Goal: Information Seeking & Learning: Learn about a topic

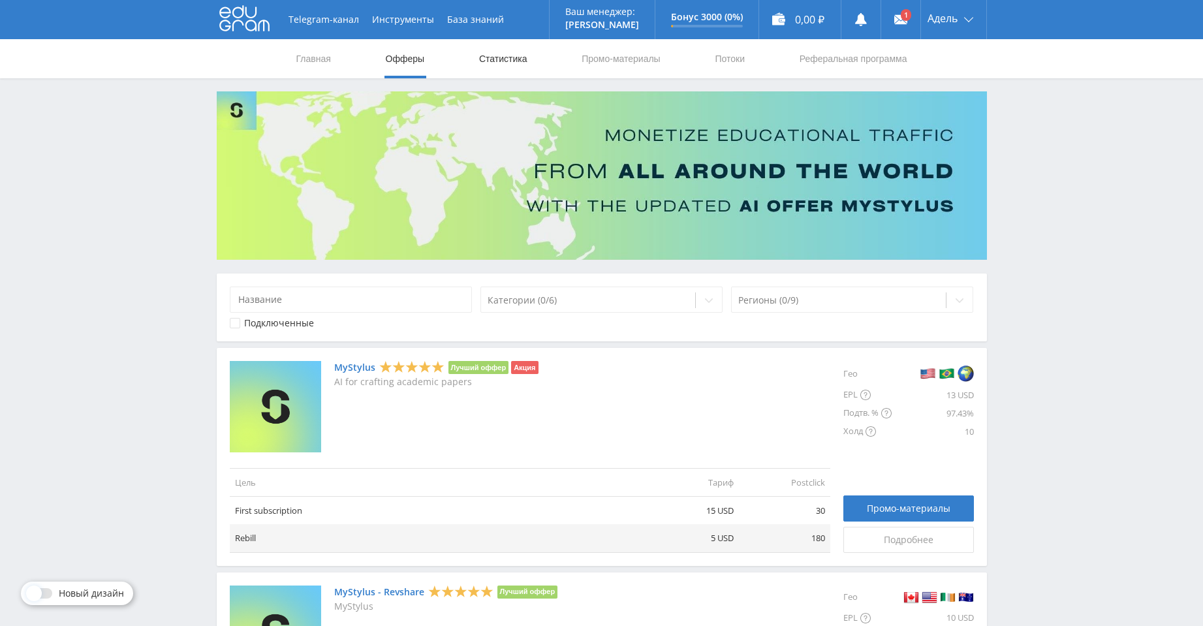
click at [478, 63] on link "Статистика" at bounding box center [503, 58] width 51 height 39
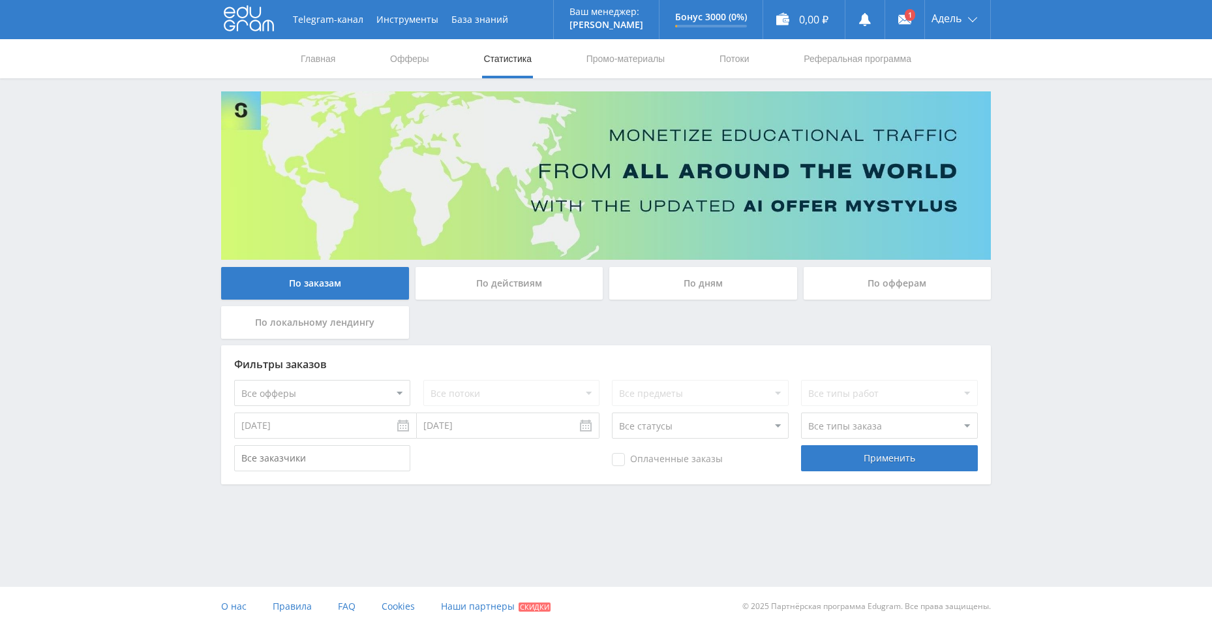
click at [870, 285] on div "По офферам" at bounding box center [898, 283] width 188 height 33
click at [0, 0] on input "По офферам" at bounding box center [0, 0] width 0 height 0
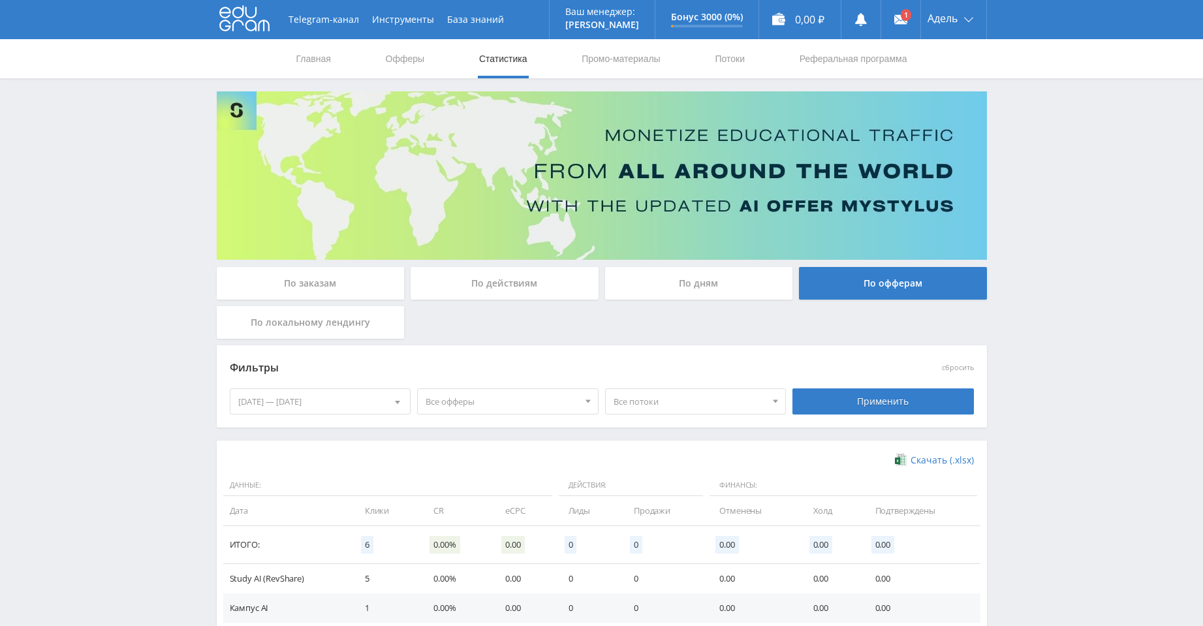
click at [427, 69] on nav "Главная Офферы Статистика Промо-материалы Потоки Реферальная программа" at bounding box center [601, 58] width 613 height 39
click at [418, 56] on link "Офферы" at bounding box center [405, 58] width 42 height 39
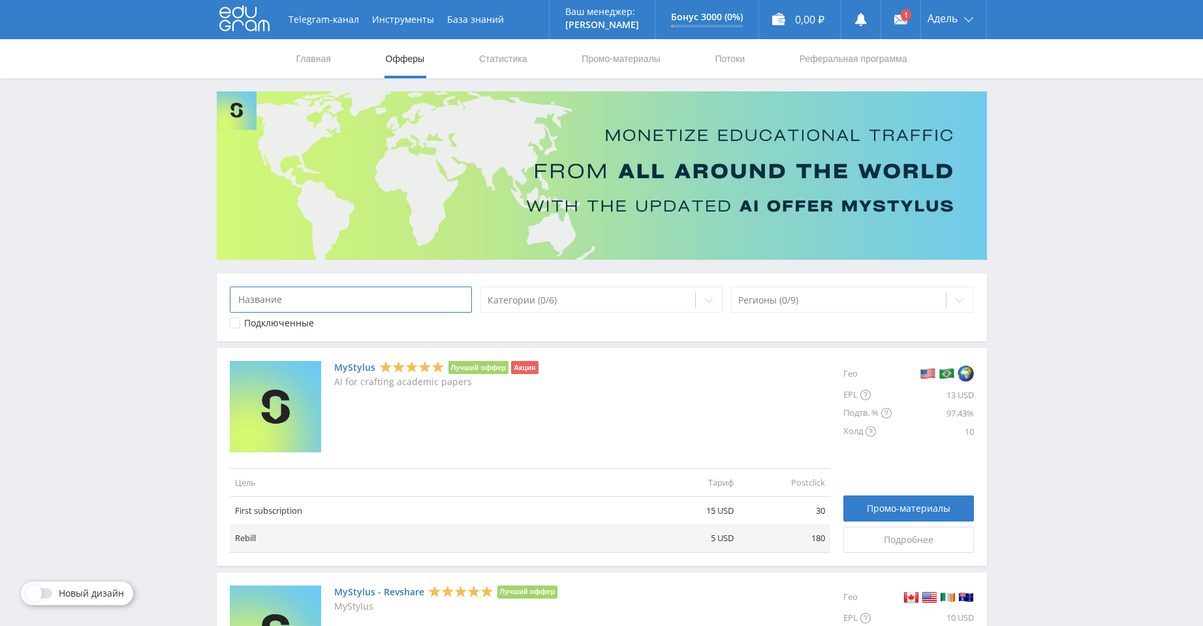
click at [433, 288] on input at bounding box center [351, 299] width 243 height 26
click at [547, 297] on div at bounding box center [588, 300] width 202 height 13
click at [549, 298] on div at bounding box center [588, 300] width 202 height 13
click at [622, 60] on link "Промо-материалы" at bounding box center [620, 58] width 81 height 39
select select "340"
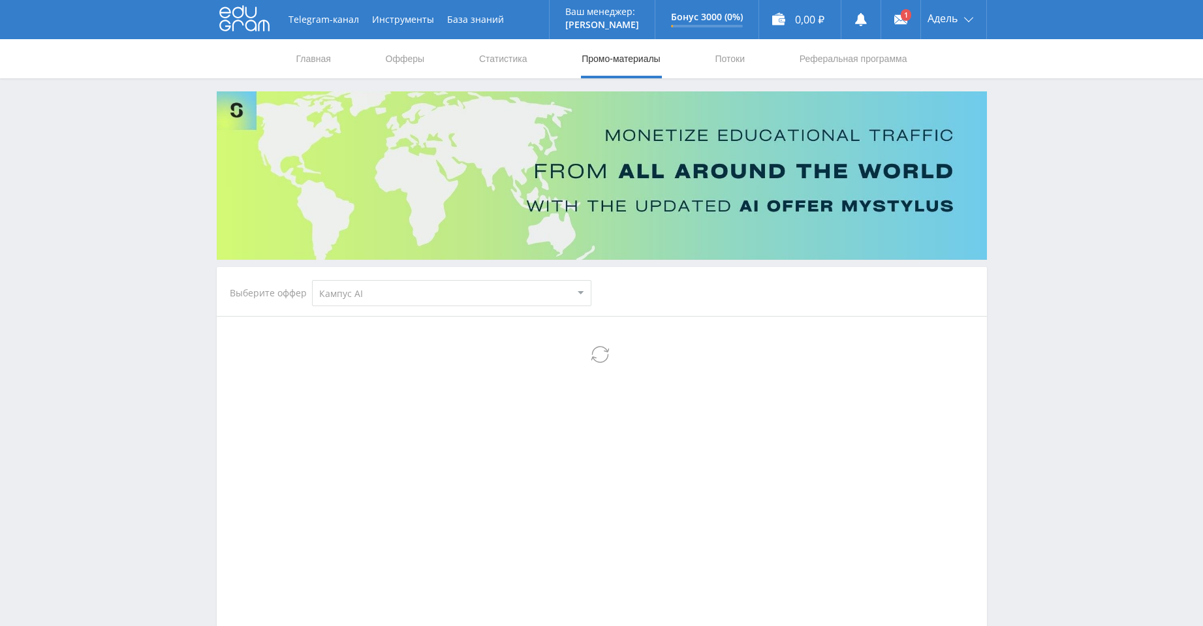
select select "340"
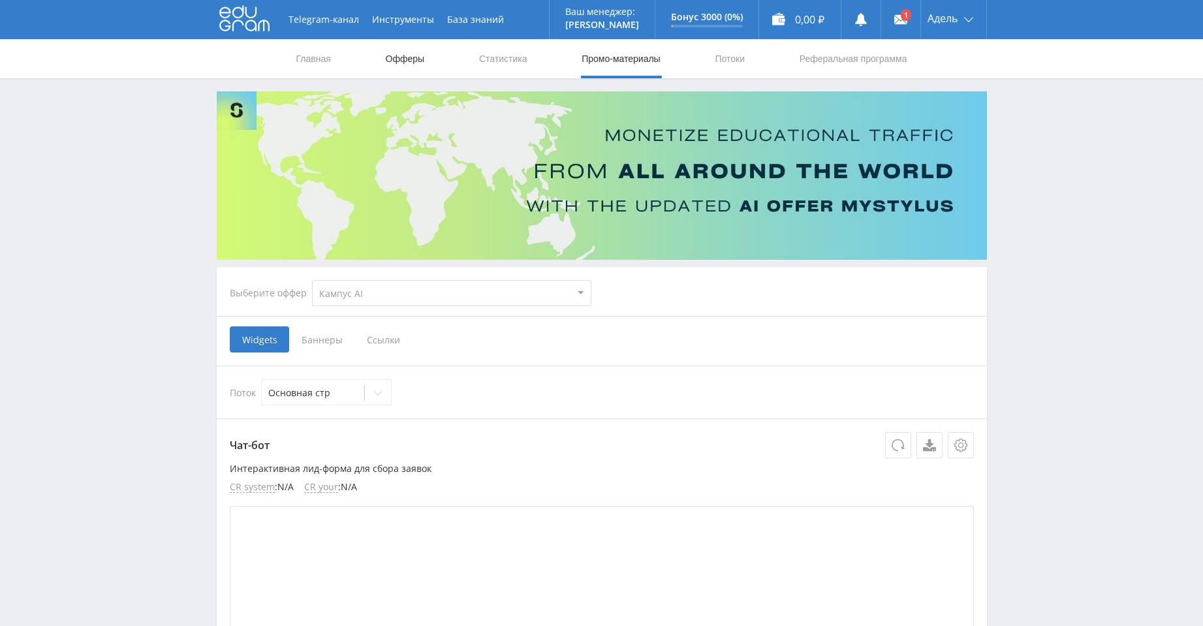
click at [406, 58] on link "Офферы" at bounding box center [405, 58] width 42 height 39
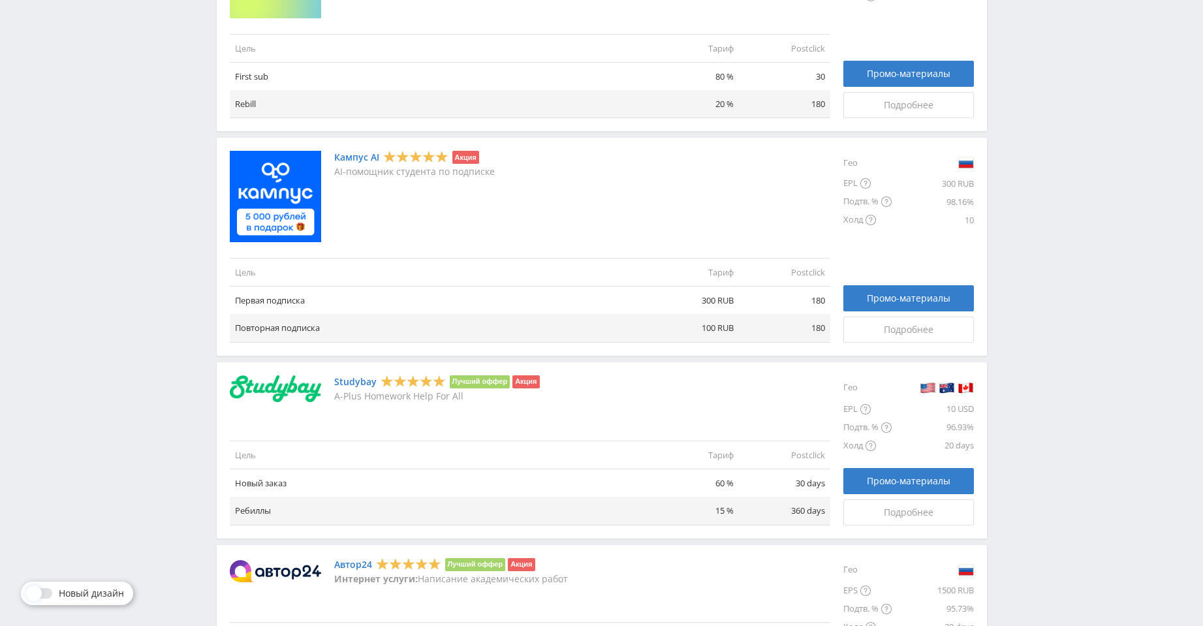
scroll to position [587, 0]
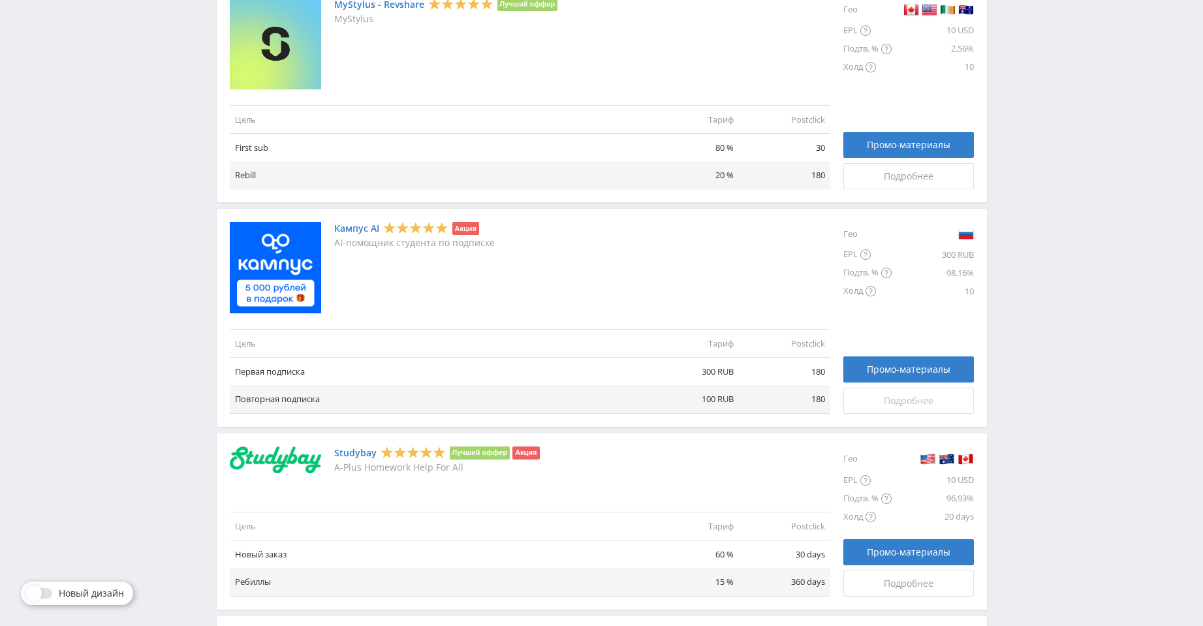
click at [880, 396] on div "Подробнее" at bounding box center [908, 400] width 98 height 10
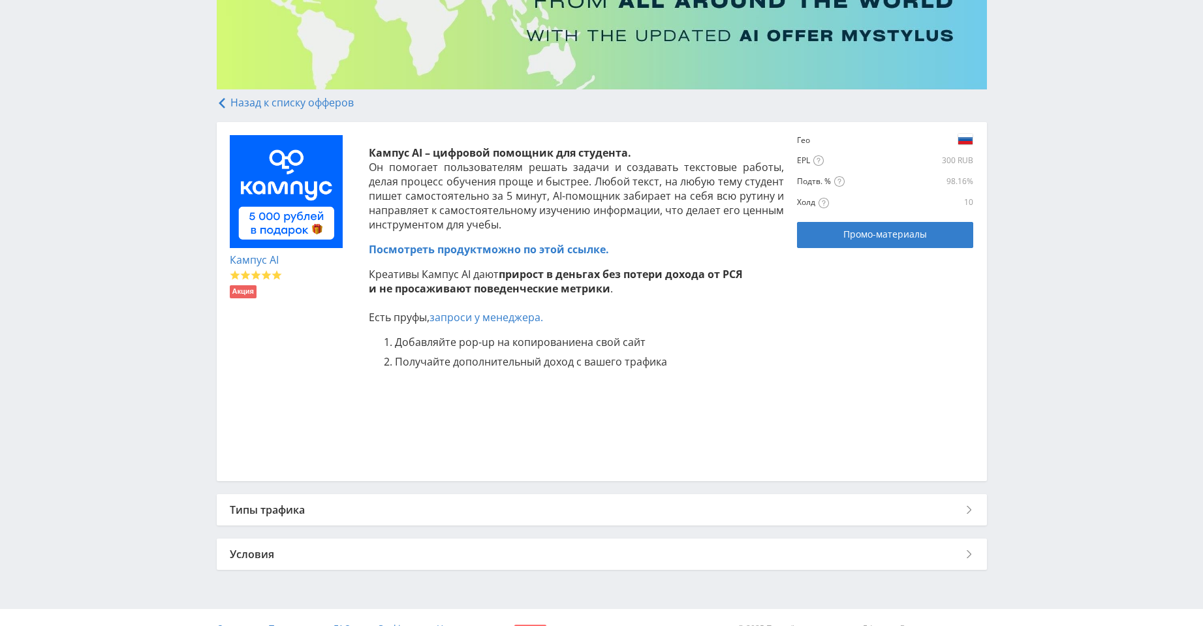
scroll to position [192, 0]
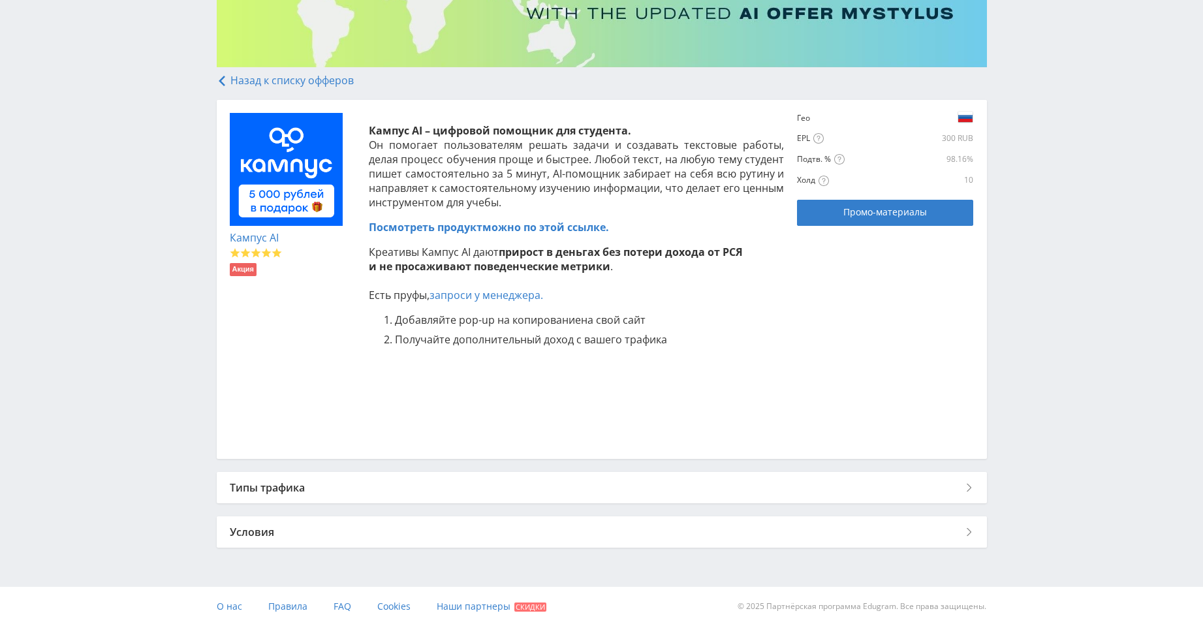
click at [643, 489] on div "Типы трафика" at bounding box center [602, 487] width 770 height 31
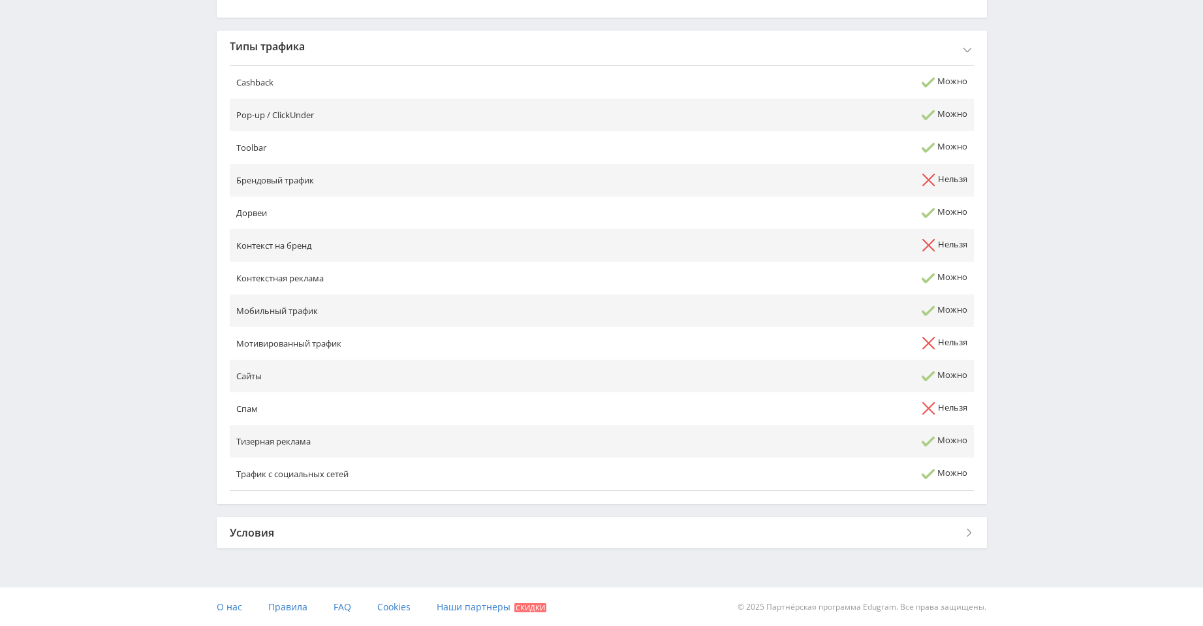
scroll to position [634, 0]
click at [588, 505] on div "Назад к списку офферов Кампус AI Акция Кампус AI – цифровой помощник для студен…" at bounding box center [602, 94] width 770 height 922
click at [592, 514] on div "Назад к списку офферов Кампус AI Акция Кампус AI – цифровой помощник для студен…" at bounding box center [602, 94] width 770 height 922
click at [596, 525] on div "Условия" at bounding box center [602, 531] width 770 height 31
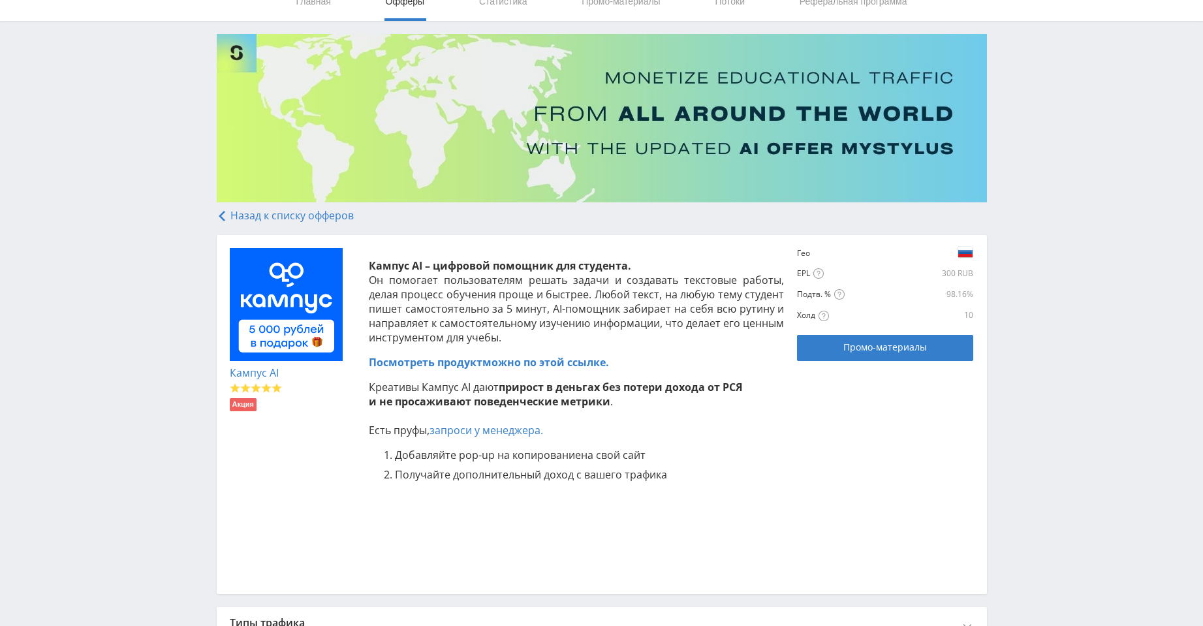
scroll to position [0, 0]
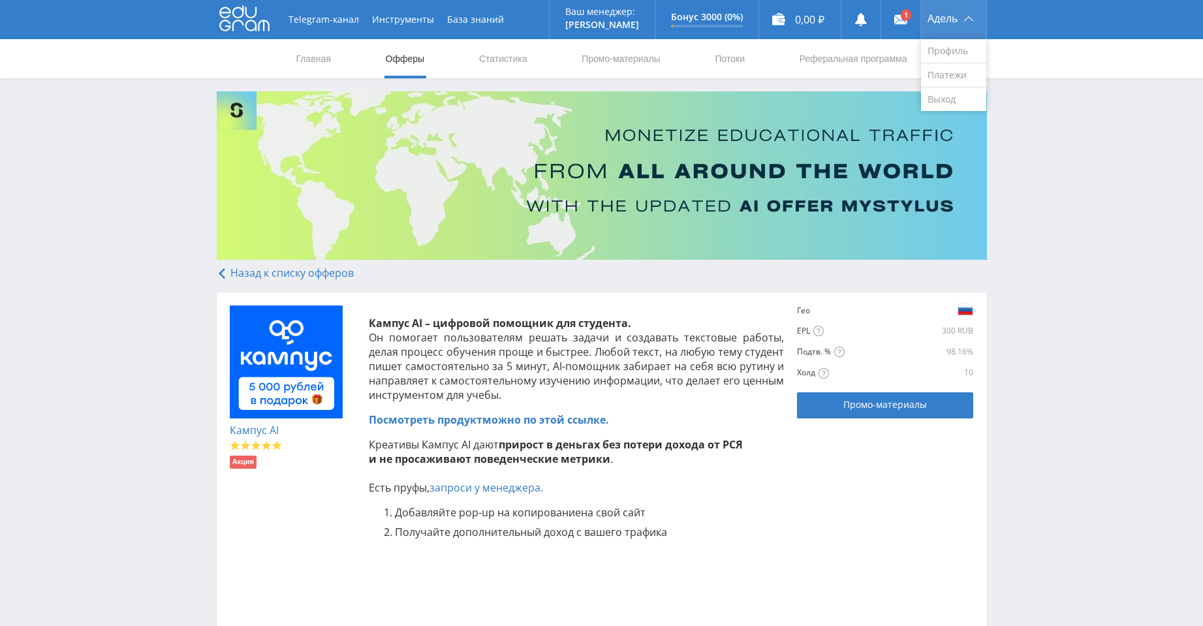
click at [940, 17] on span "Адель" at bounding box center [942, 18] width 30 height 10
click at [910, 15] on link at bounding box center [900, 19] width 39 height 39
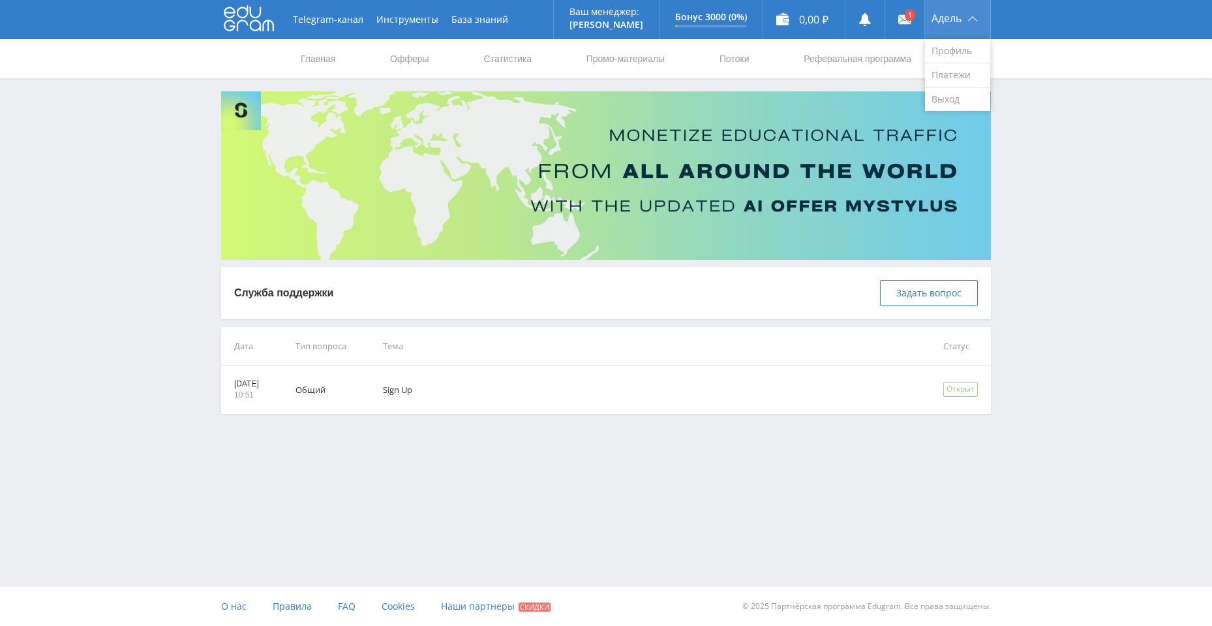
click at [951, 18] on span "Адель" at bounding box center [947, 18] width 30 height 10
click at [422, 65] on link "Офферы" at bounding box center [410, 58] width 42 height 39
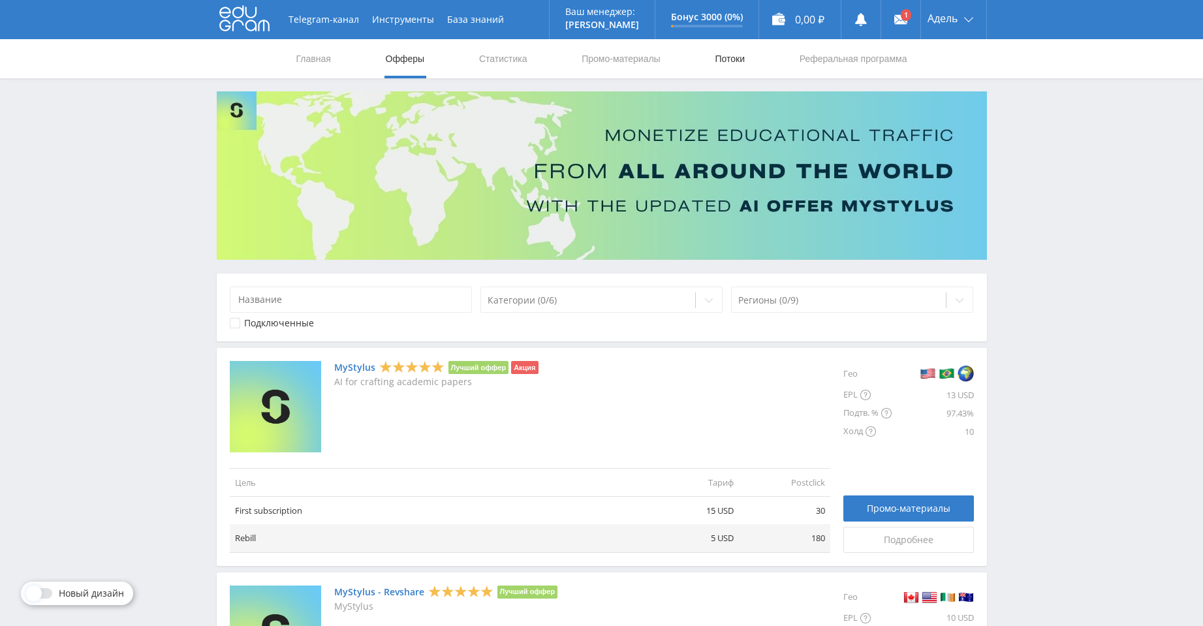
click at [732, 64] on link "Потоки" at bounding box center [729, 58] width 33 height 39
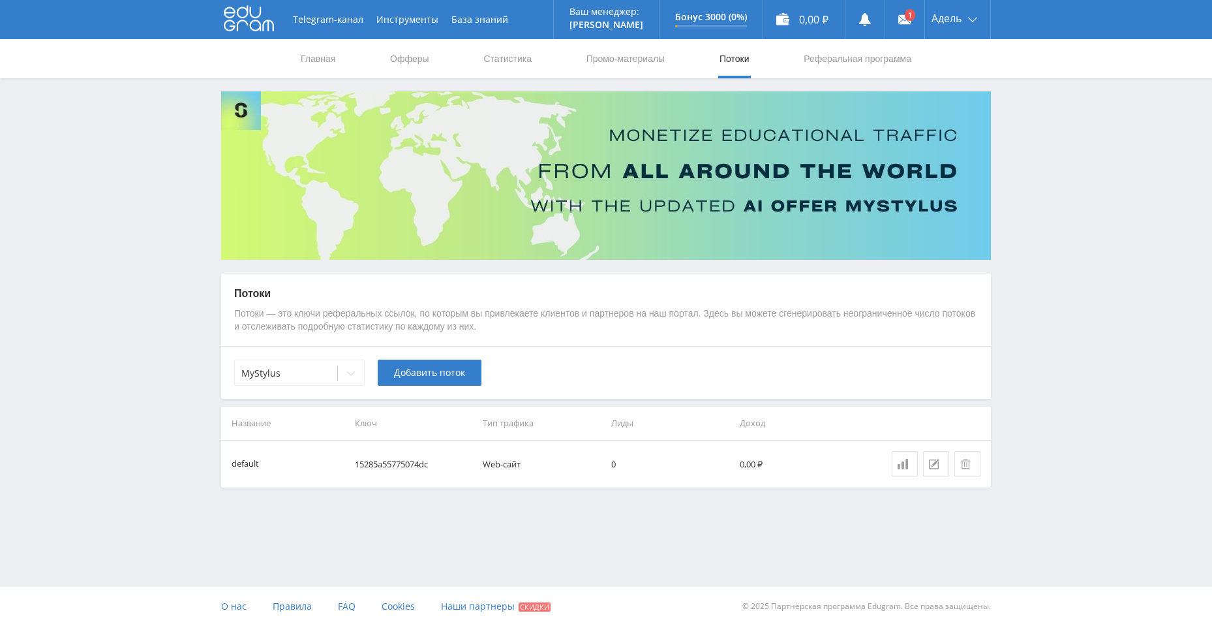
click at [265, 466] on div "default" at bounding box center [277, 463] width 91 height 13
click at [904, 469] on link at bounding box center [905, 464] width 26 height 26
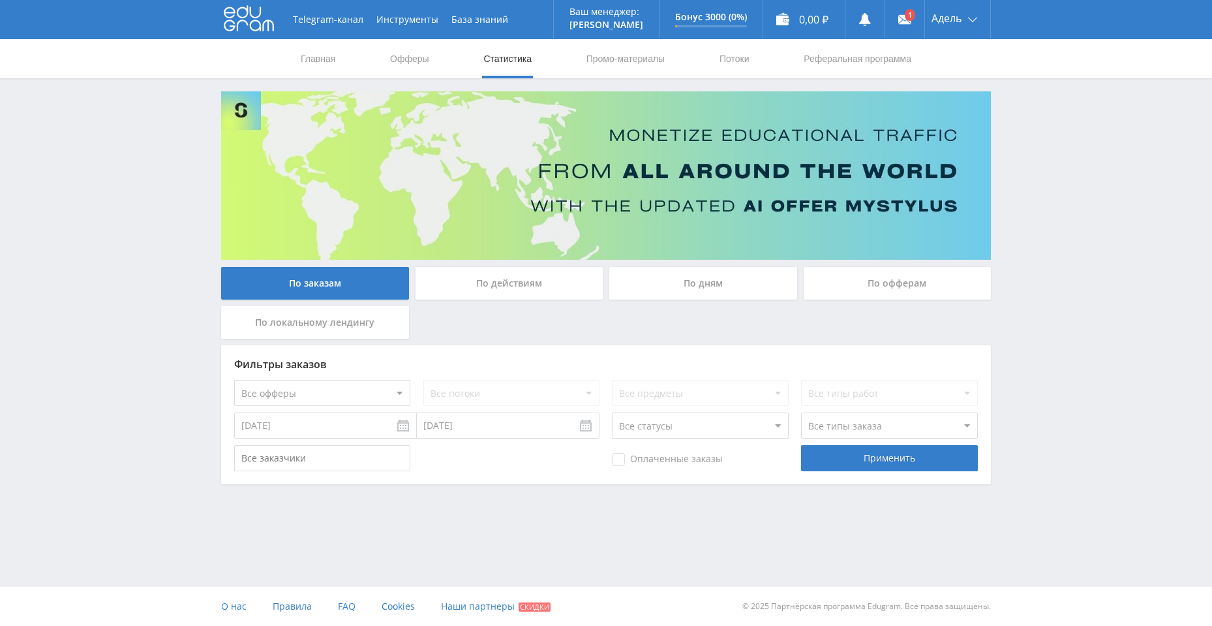
click at [521, 286] on div "По действиям" at bounding box center [510, 283] width 188 height 33
click at [0, 0] on input "По действиям" at bounding box center [0, 0] width 0 height 0
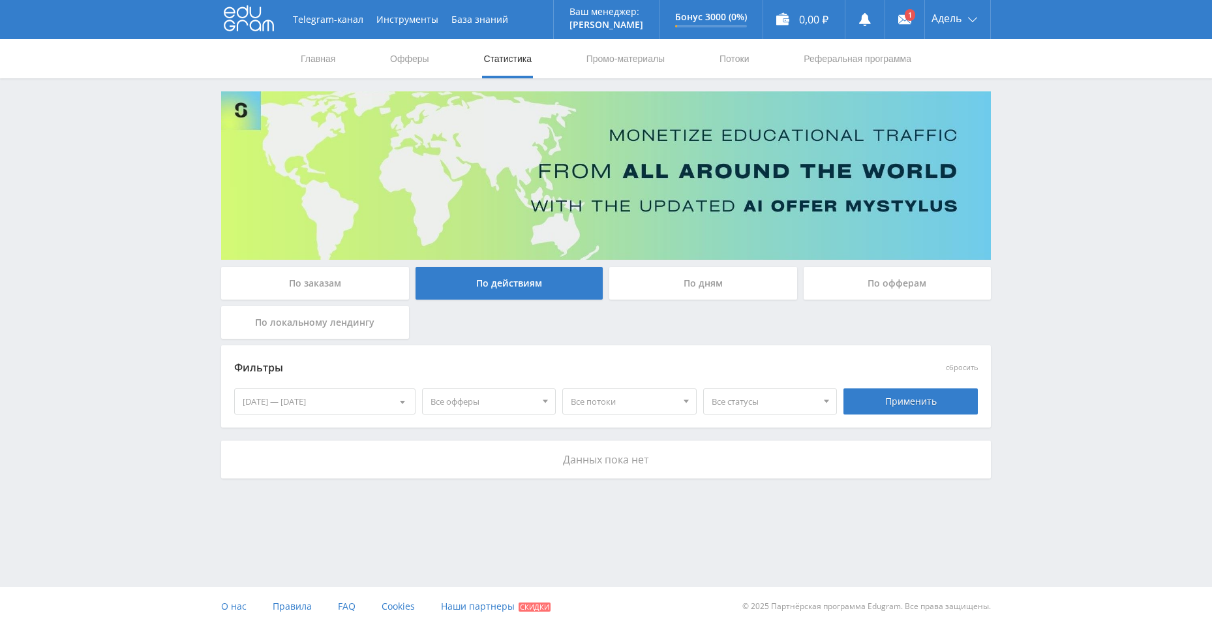
click at [724, 292] on div "По дням" at bounding box center [703, 283] width 188 height 33
click at [0, 0] on input "По дням" at bounding box center [0, 0] width 0 height 0
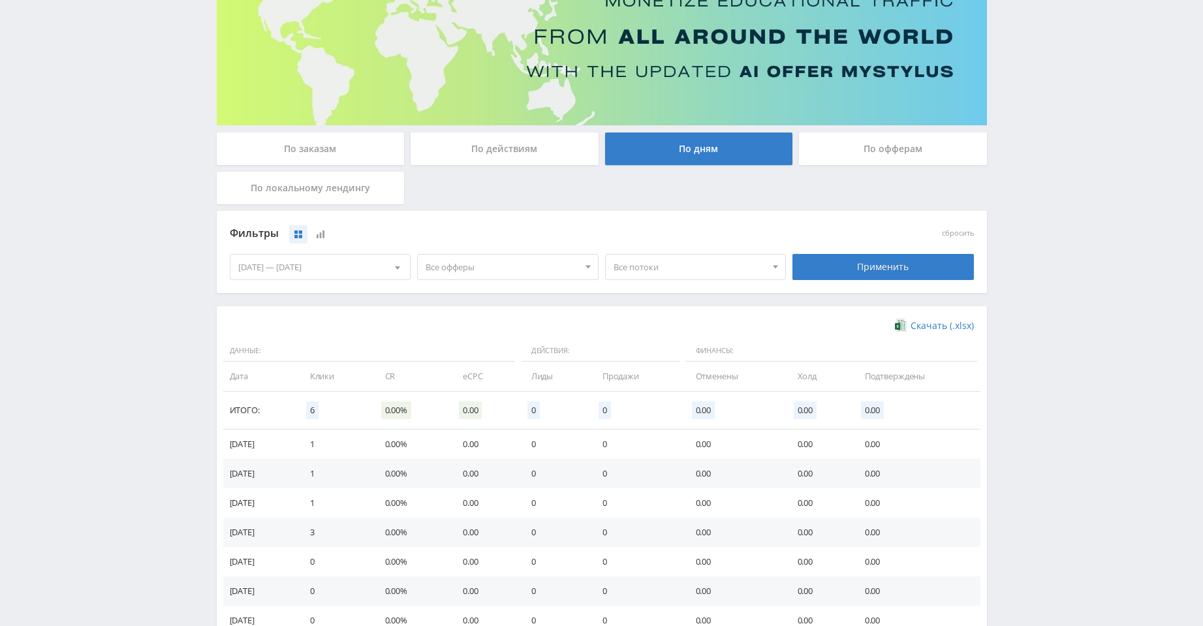
scroll to position [228, 0]
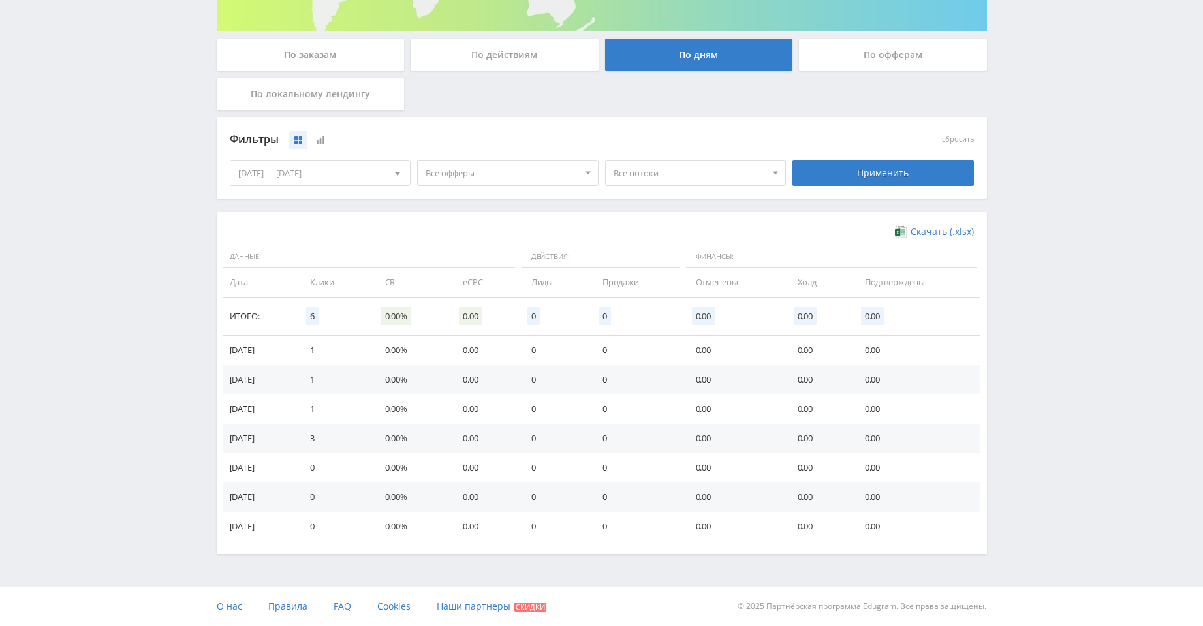
click at [302, 98] on div "По локальному лендингу" at bounding box center [311, 94] width 188 height 33
click at [0, 0] on input "По локальному лендингу" at bounding box center [0, 0] width 0 height 0
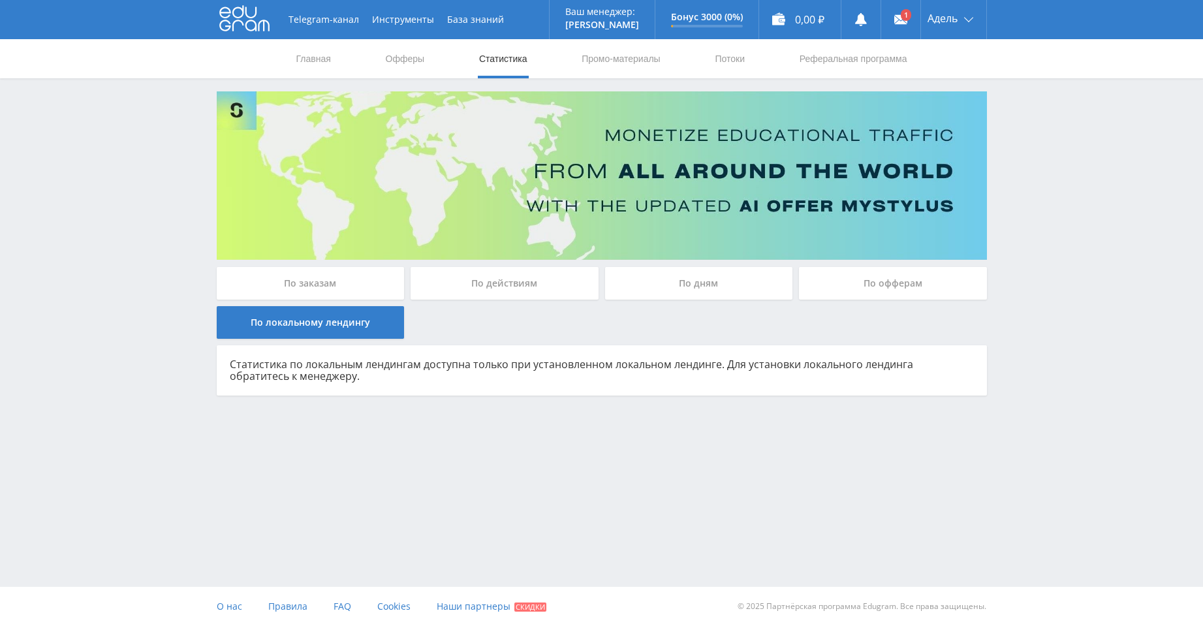
scroll to position [0, 0]
click at [559, 272] on div "По действиям" at bounding box center [510, 283] width 188 height 33
click at [0, 0] on input "По действиям" at bounding box center [0, 0] width 0 height 0
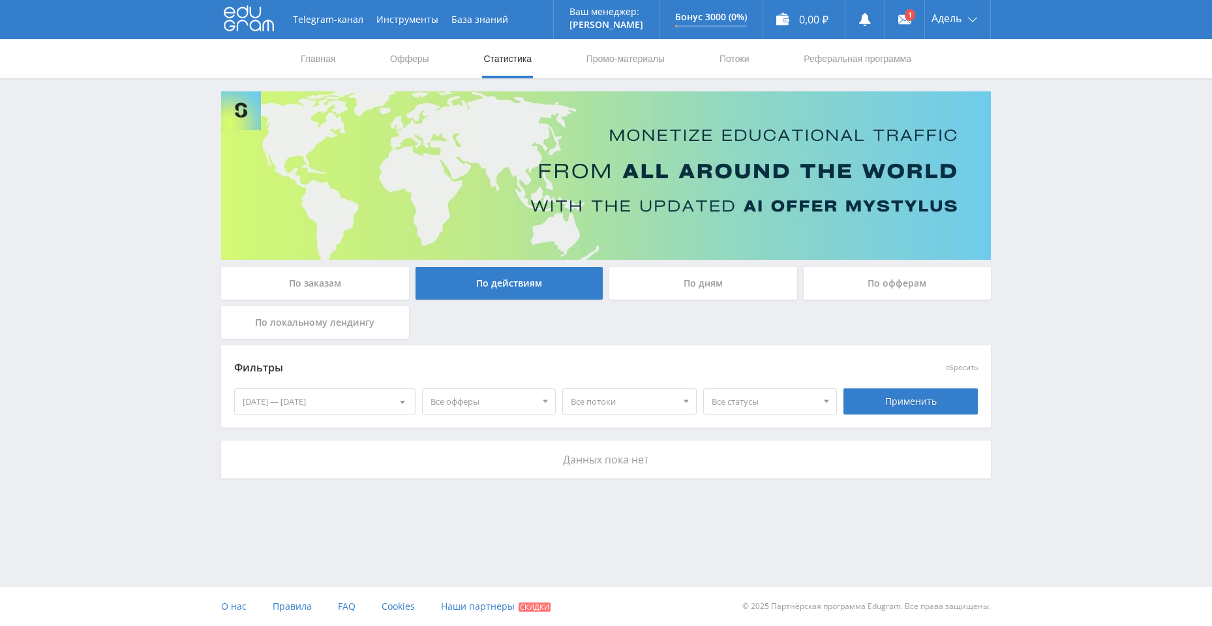
click at [699, 286] on div "По дням" at bounding box center [703, 283] width 188 height 33
click at [0, 0] on input "По дням" at bounding box center [0, 0] width 0 height 0
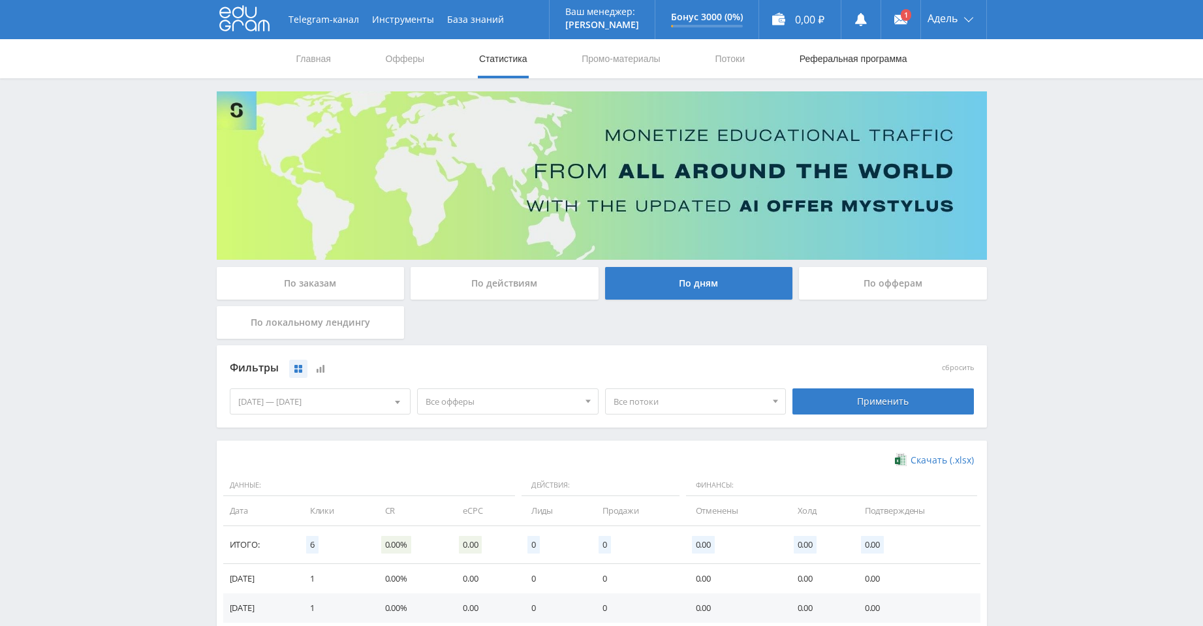
click at [851, 59] on link "Реферальная программа" at bounding box center [853, 58] width 110 height 39
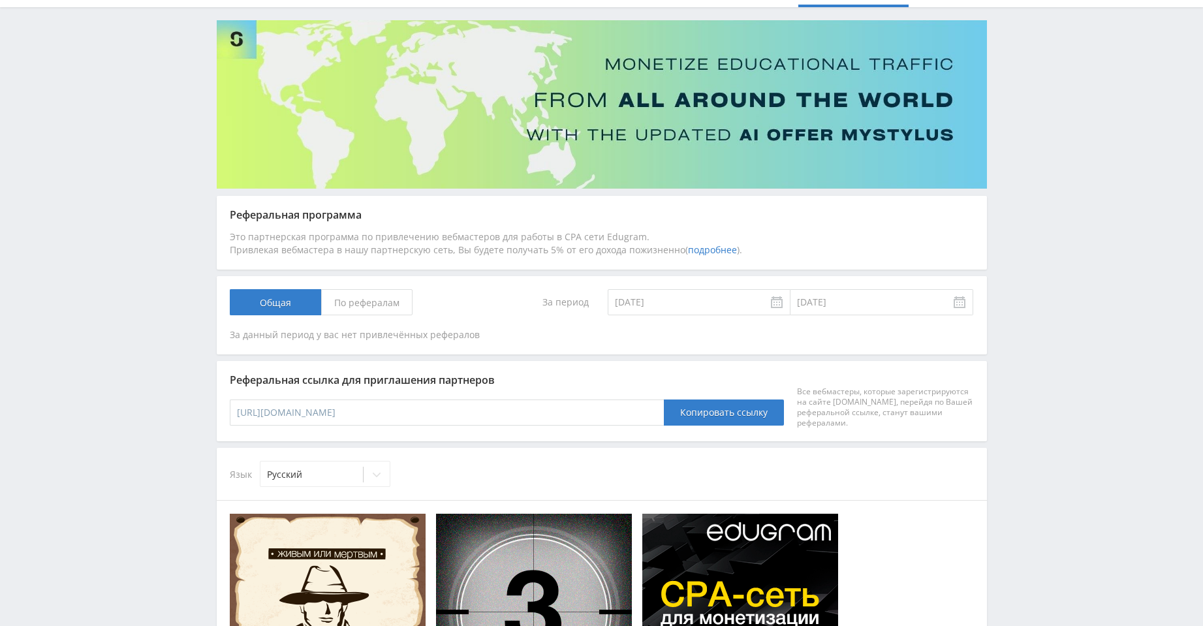
scroll to position [53, 0]
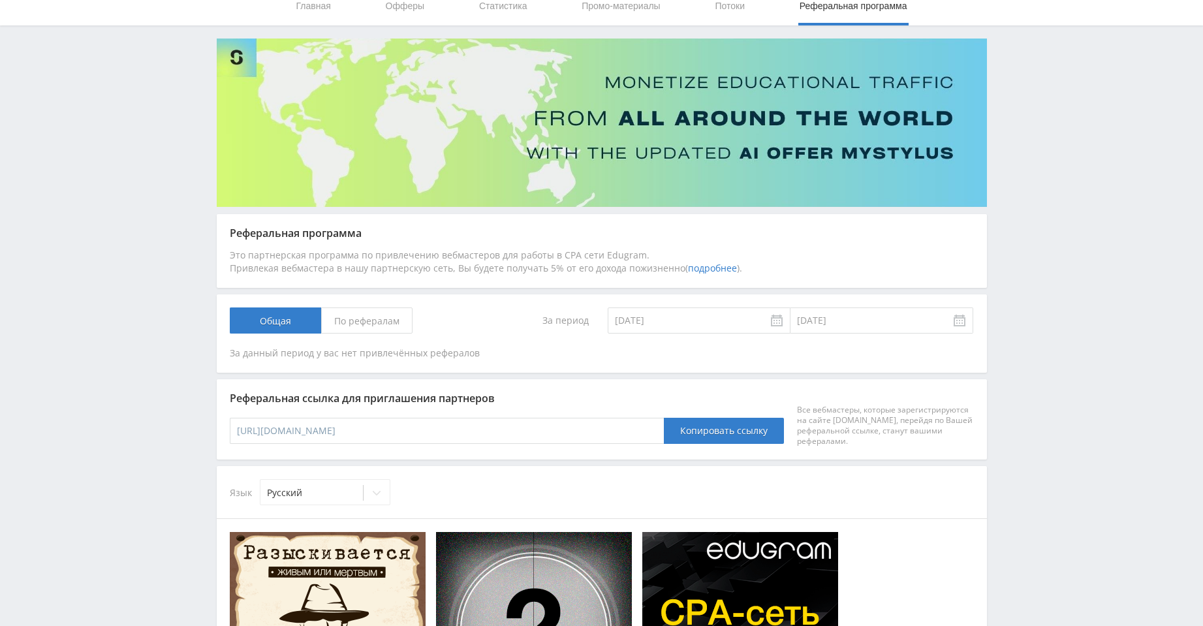
click at [358, 320] on span "По рефералам" at bounding box center [366, 320] width 91 height 26
click at [0, 0] on input "По рефералам" at bounding box center [0, 0] width 0 height 0
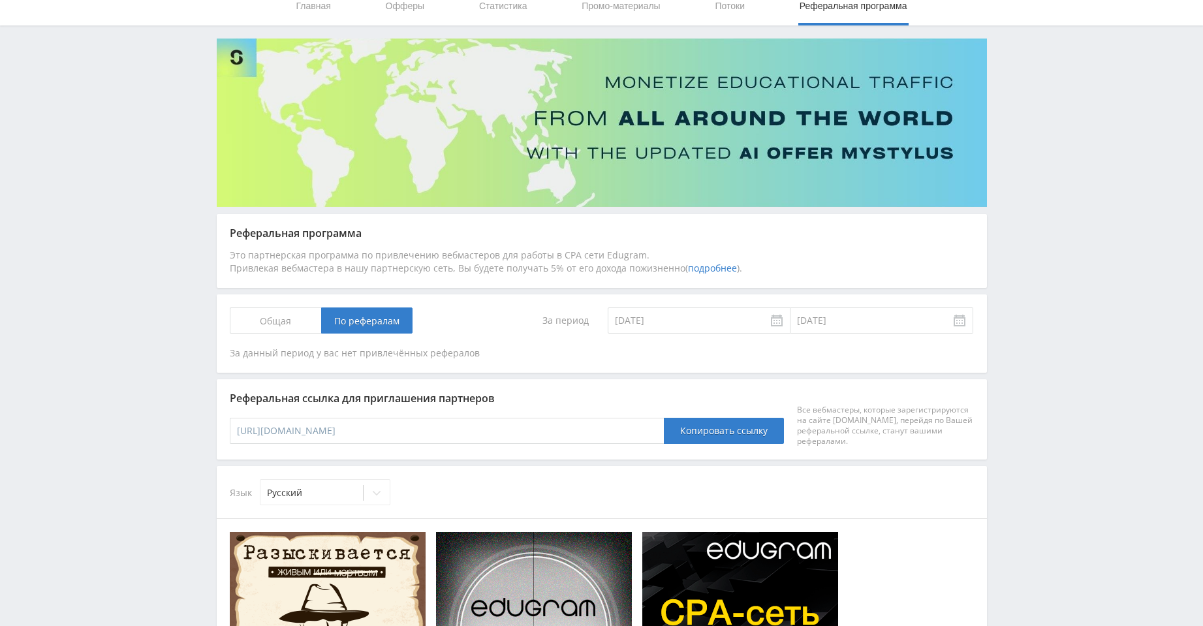
click at [295, 311] on span "Общая" at bounding box center [275, 320] width 91 height 26
click at [0, 0] on input "Общая" at bounding box center [0, 0] width 0 height 0
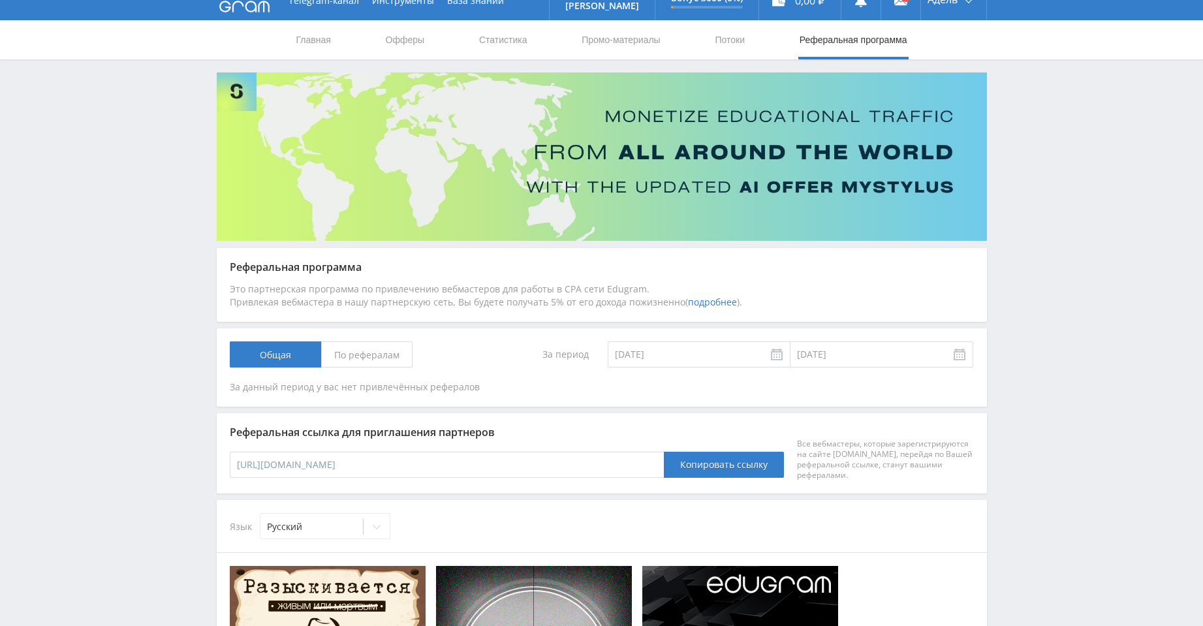
scroll to position [0, 0]
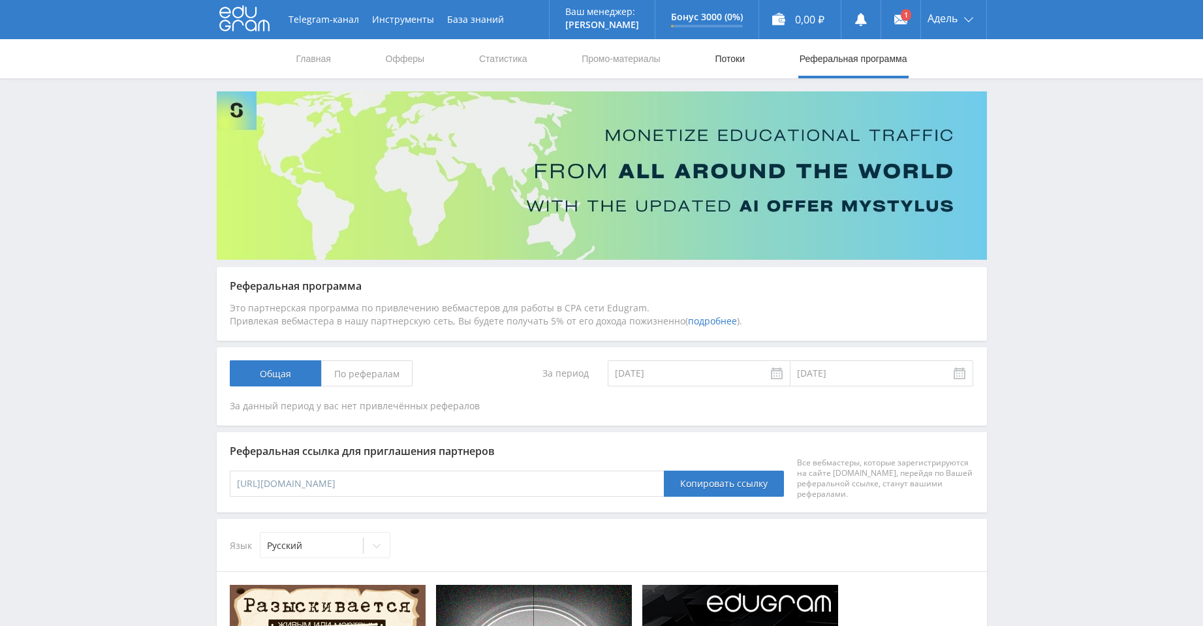
click at [716, 59] on link "Потоки" at bounding box center [729, 58] width 33 height 39
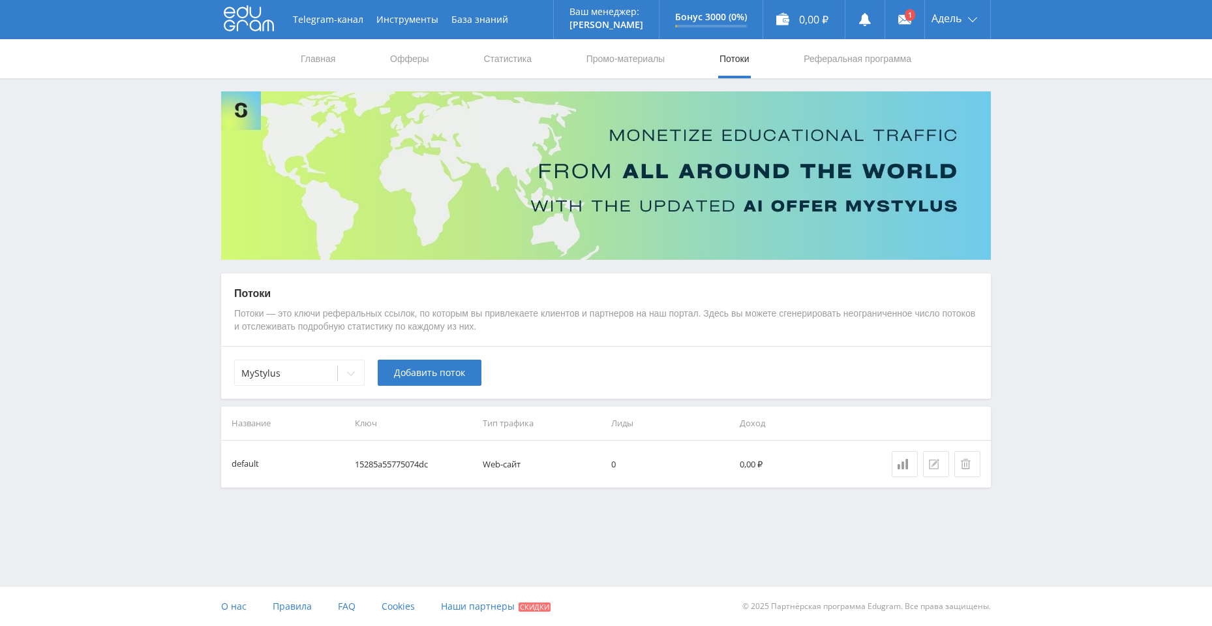
click at [943, 470] on button at bounding box center [936, 464] width 26 height 26
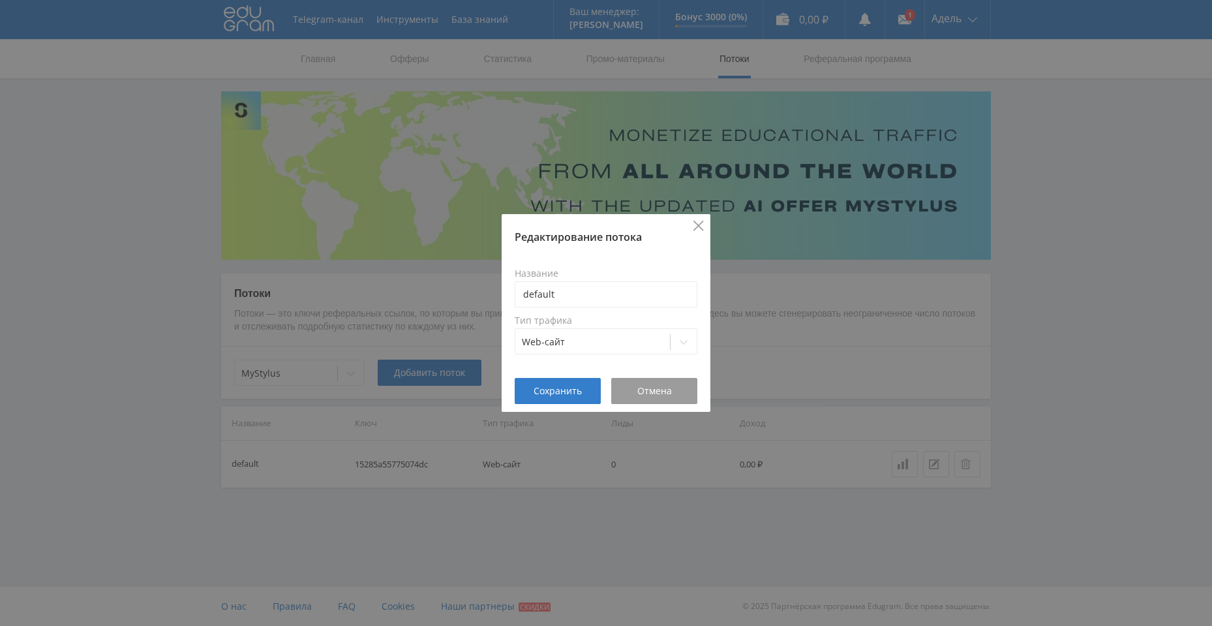
click at [700, 227] on icon "Close" at bounding box center [699, 226] width 10 height 10
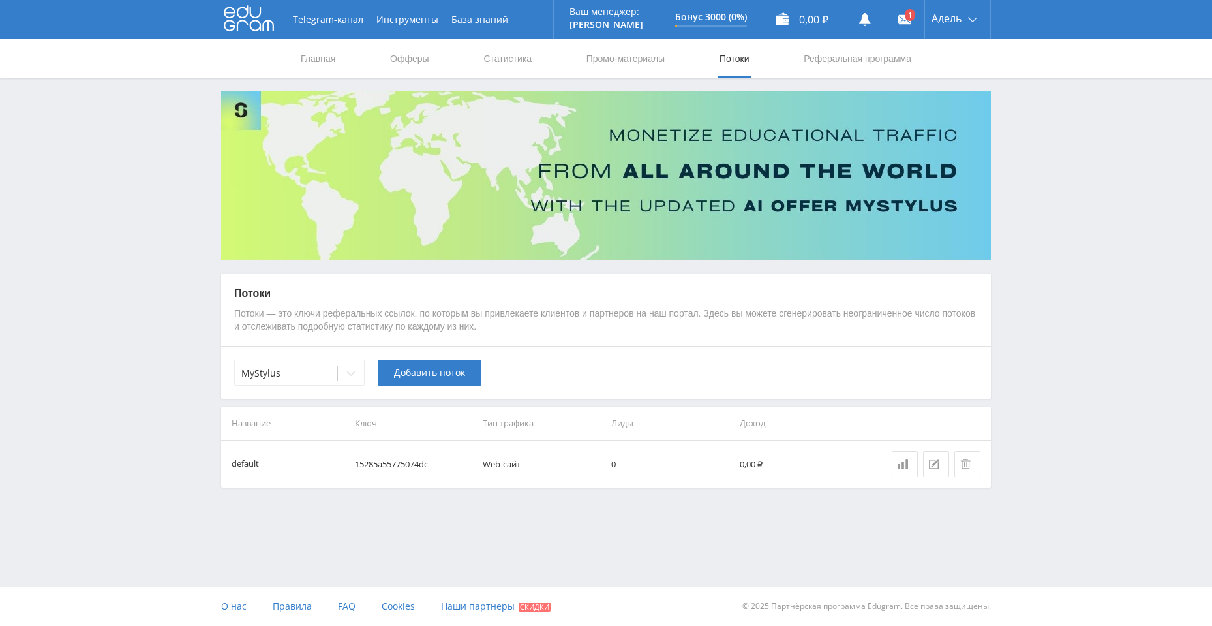
click at [480, 71] on nav "Главная Офферы Статистика Промо-материалы Потоки Реферальная программа" at bounding box center [605, 58] width 613 height 39
click at [420, 62] on link "Офферы" at bounding box center [410, 58] width 42 height 39
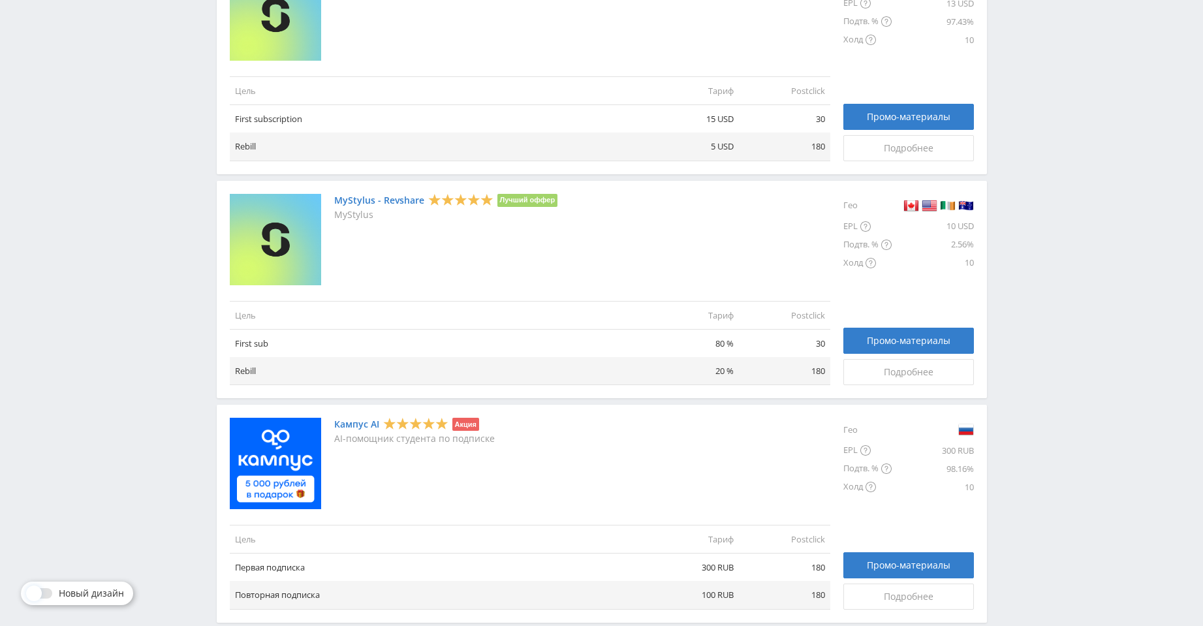
scroll to position [653, 0]
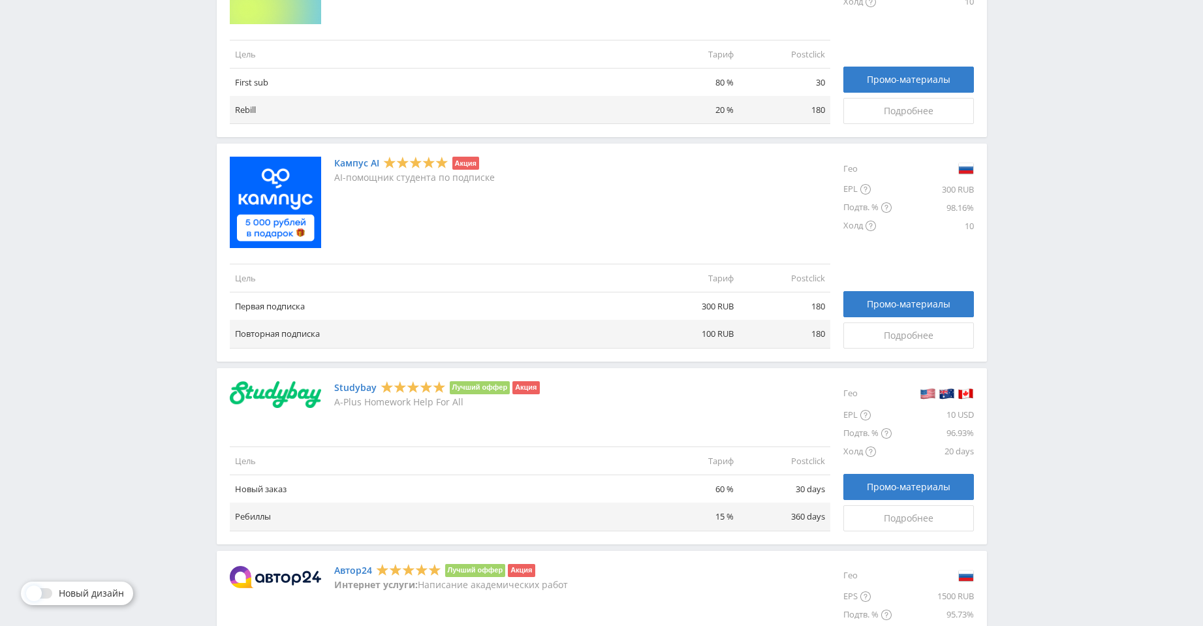
click at [342, 161] on link "Кампус AI" at bounding box center [356, 163] width 45 height 10
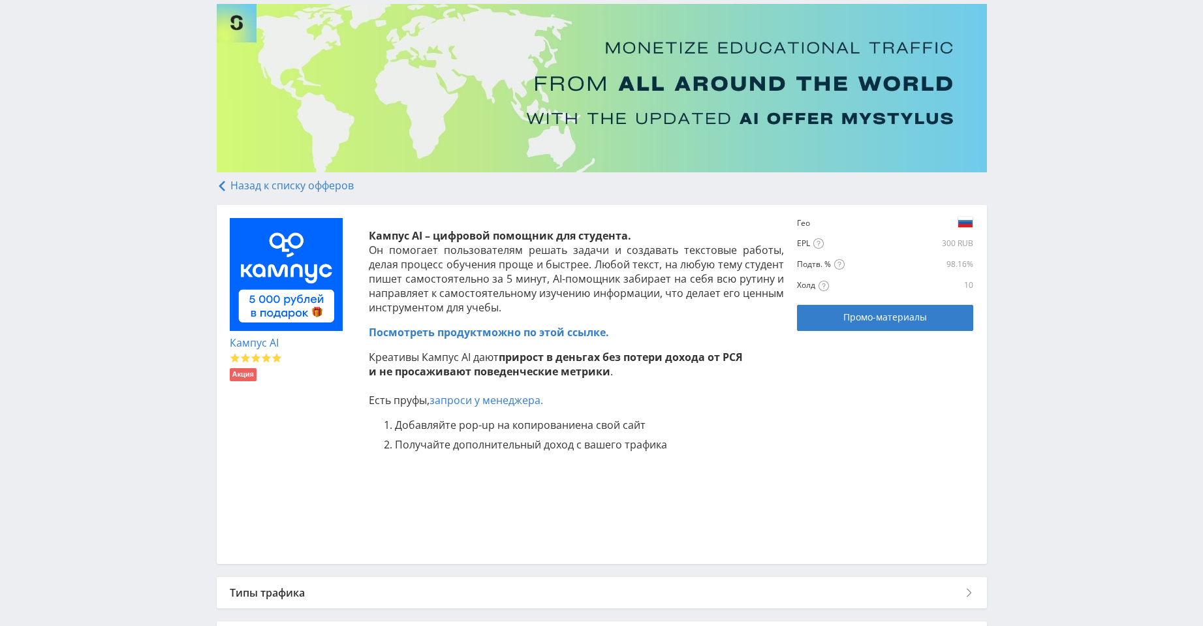
scroll to position [192, 0]
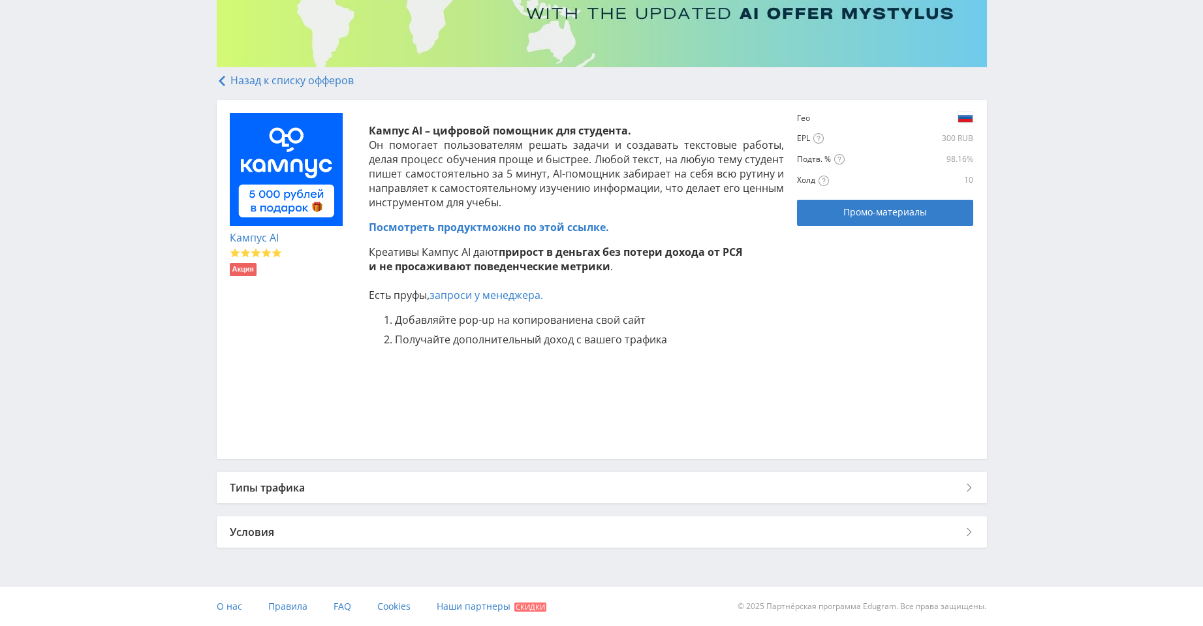
click at [525, 496] on div "Типы трафика" at bounding box center [602, 487] width 770 height 31
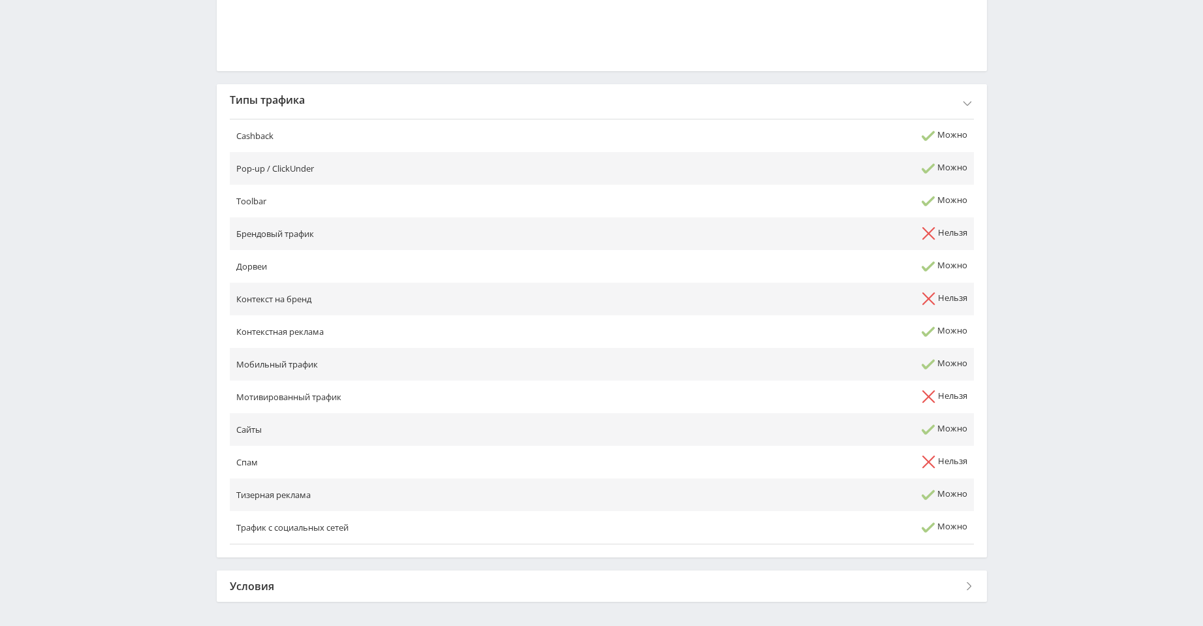
scroll to position [634, 0]
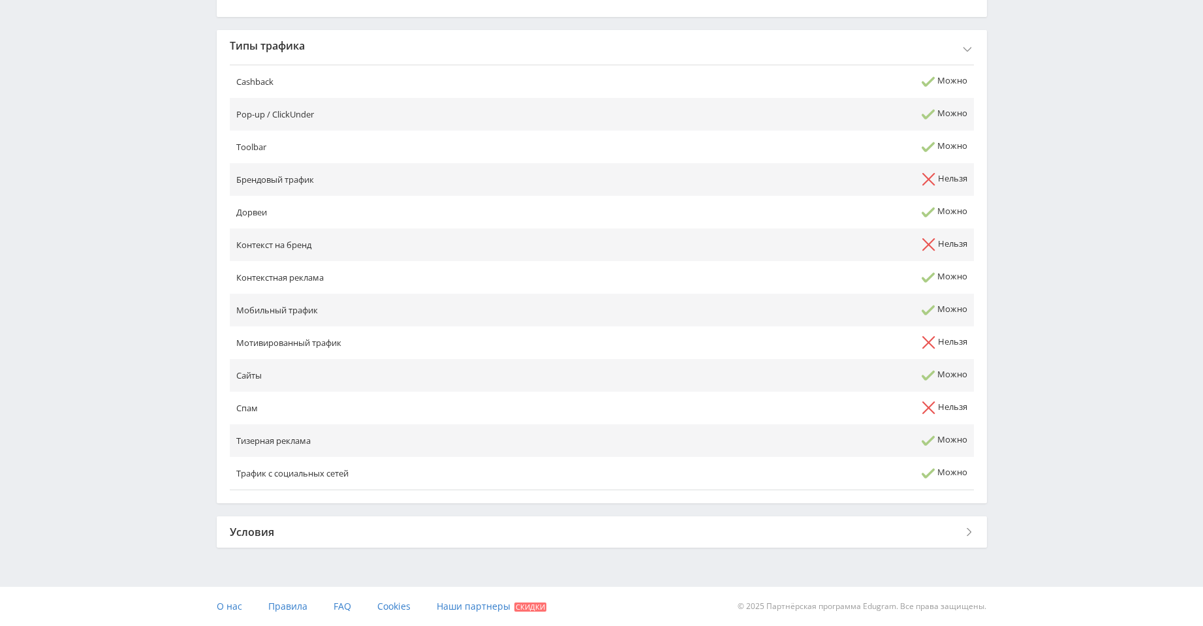
click at [439, 527] on div "Условия" at bounding box center [602, 531] width 770 height 31
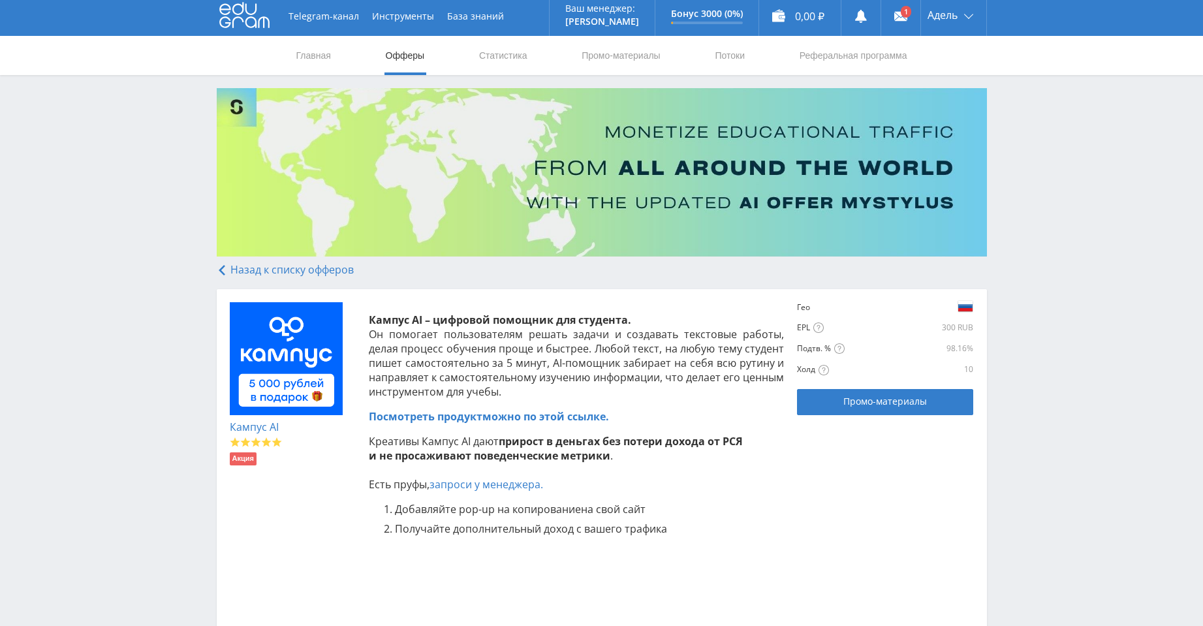
scroll to position [0, 0]
